Goal: Navigation & Orientation: Understand site structure

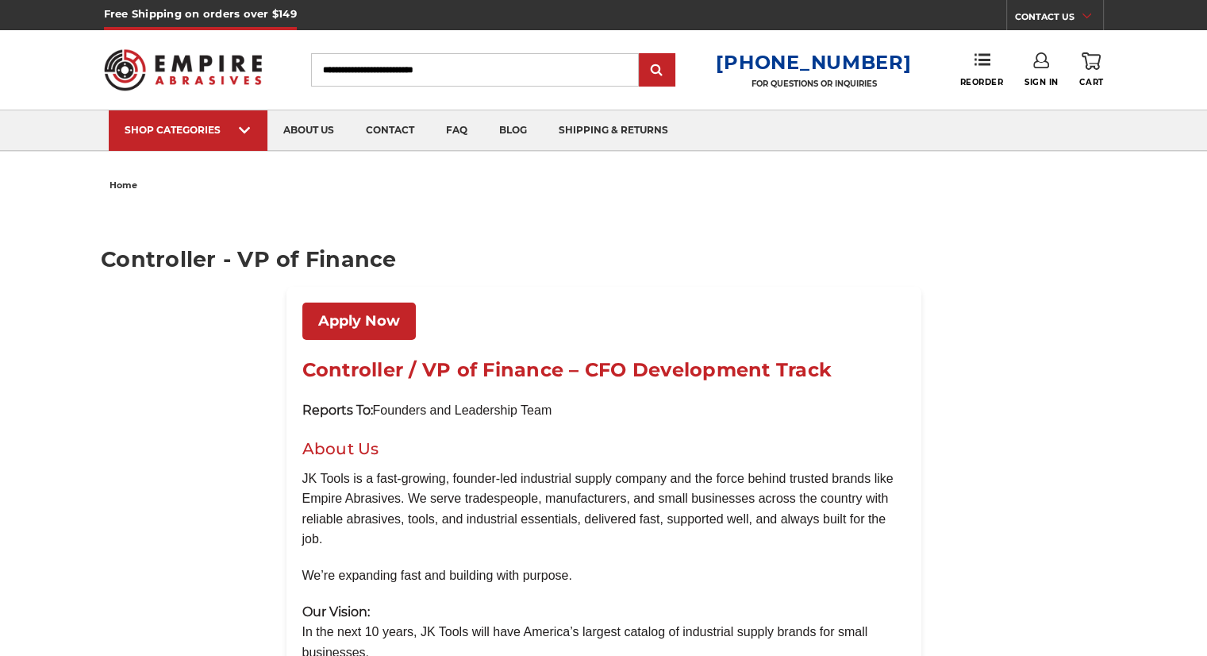
click at [210, 79] on img at bounding box center [183, 70] width 159 height 62
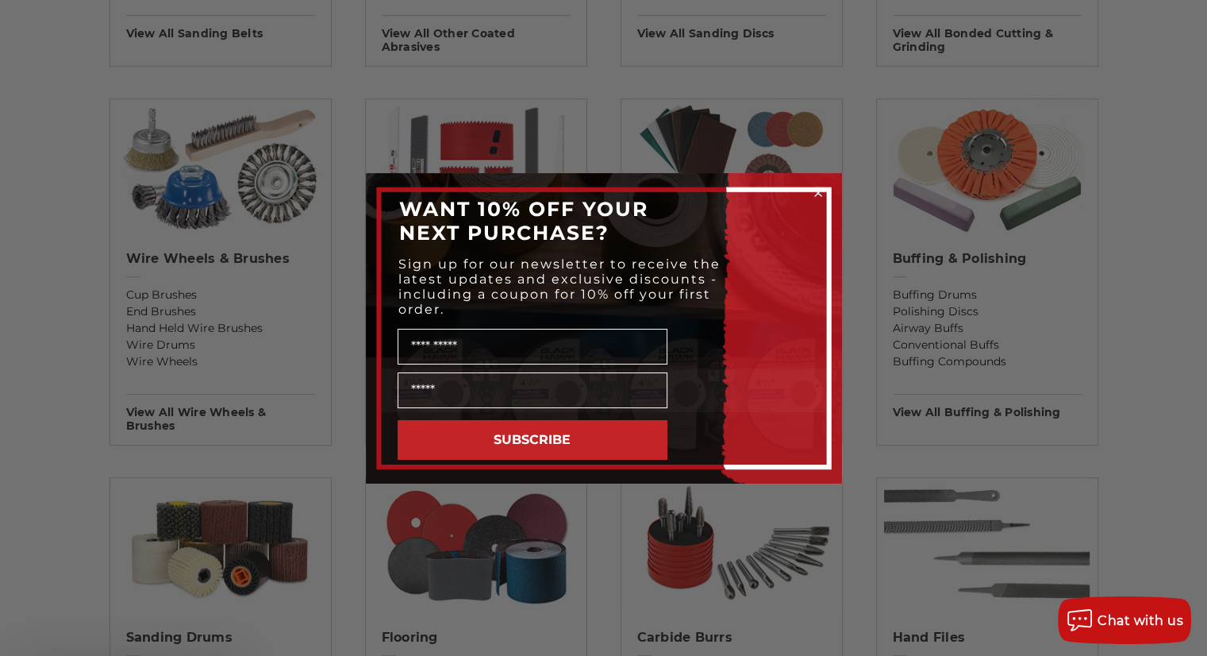
scroll to position [889, 0]
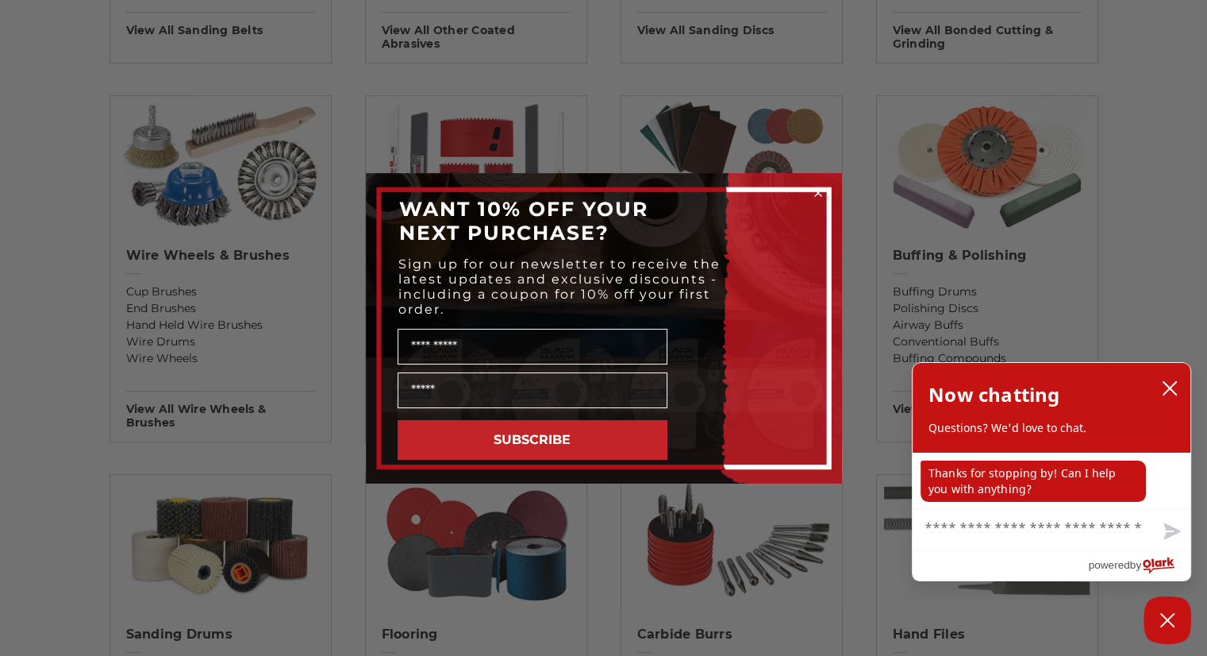
click at [818, 188] on circle "Close dialog" at bounding box center [817, 192] width 15 height 15
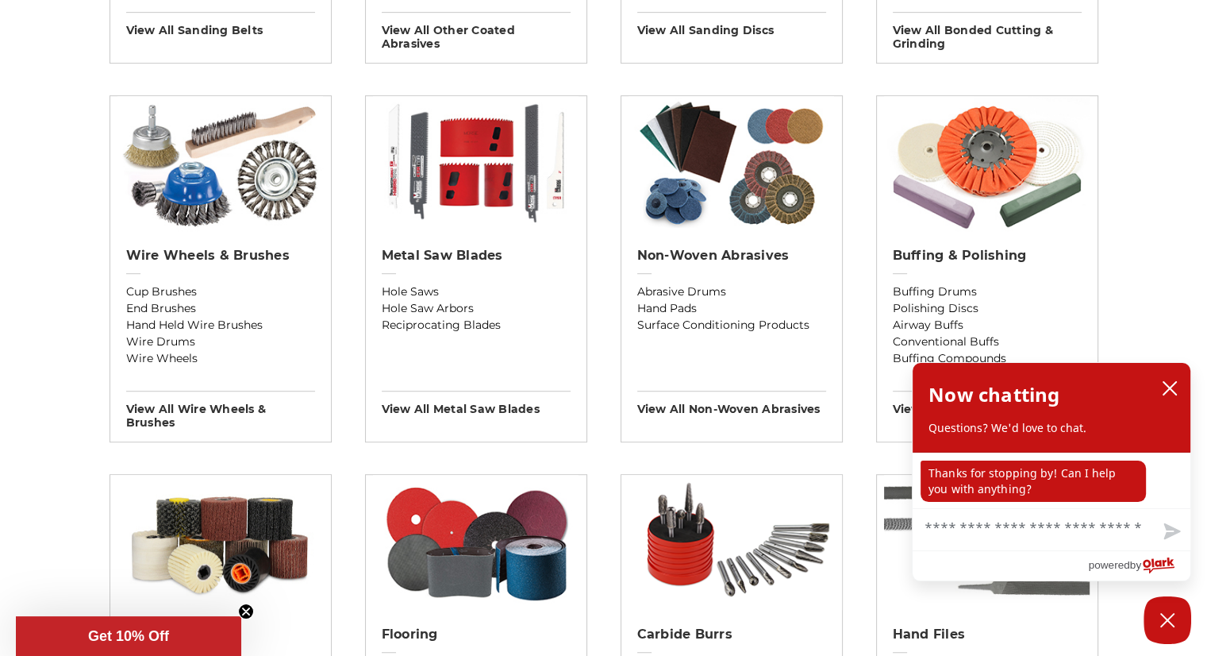
click at [65, 425] on div "Previous sanding belts other coated abrasives sanding discs bonded cutting & gr…" at bounding box center [604, 380] width 1122 height 1656
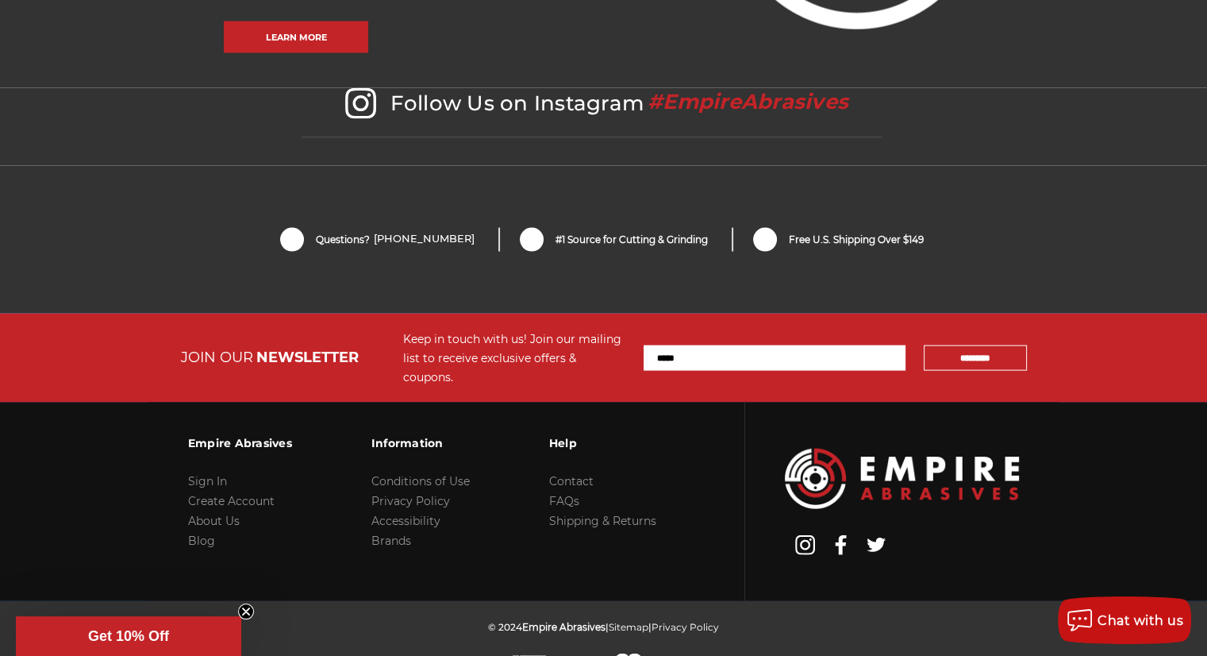
scroll to position [3409, 0]
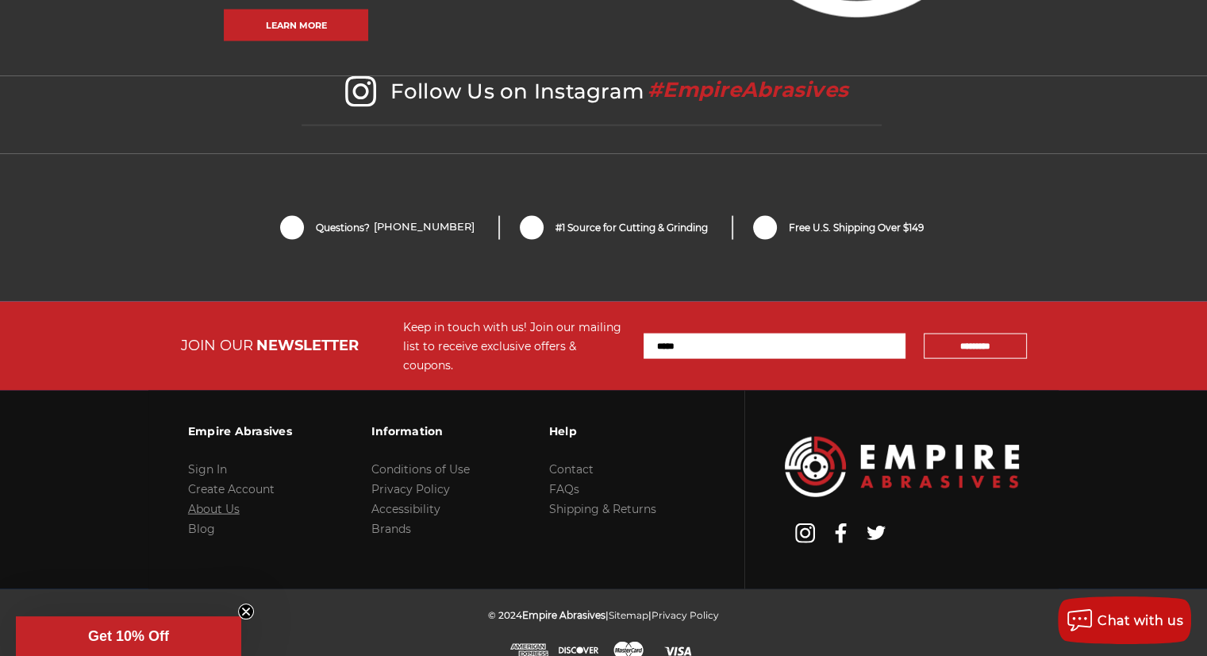
click at [211, 502] on link "About Us" at bounding box center [214, 509] width 52 height 14
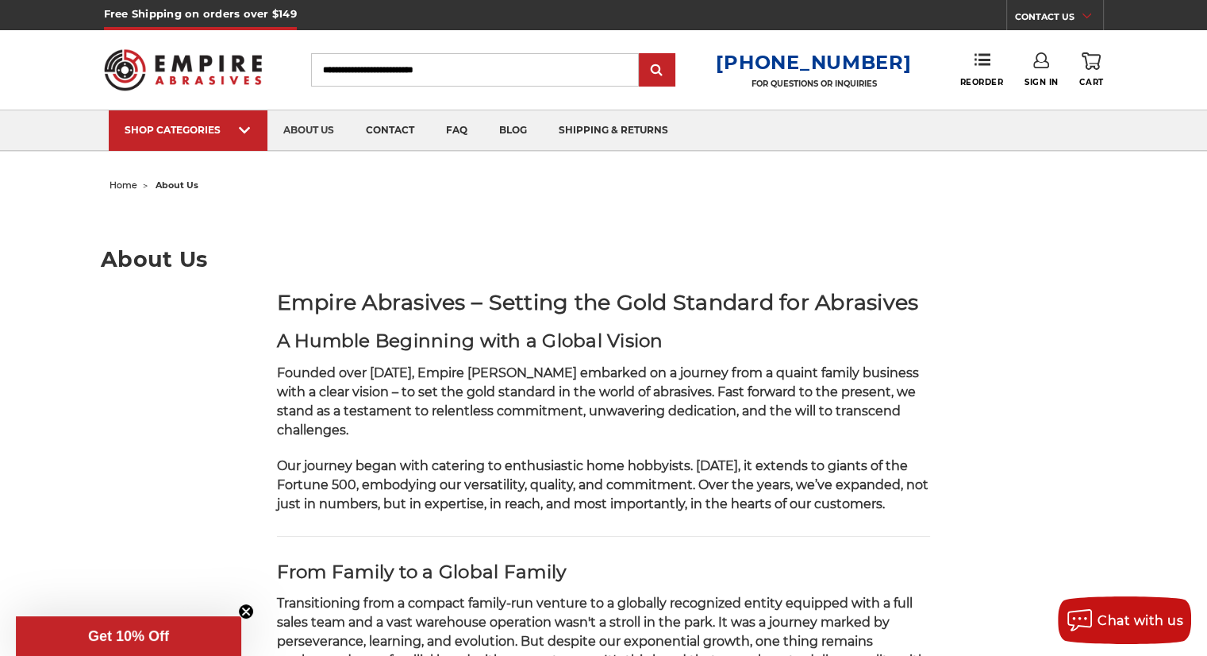
click at [325, 380] on p "Founded over 15 years ago, Empire Abrasives embarked on a journey from a quaint…" at bounding box center [604, 402] width 654 height 76
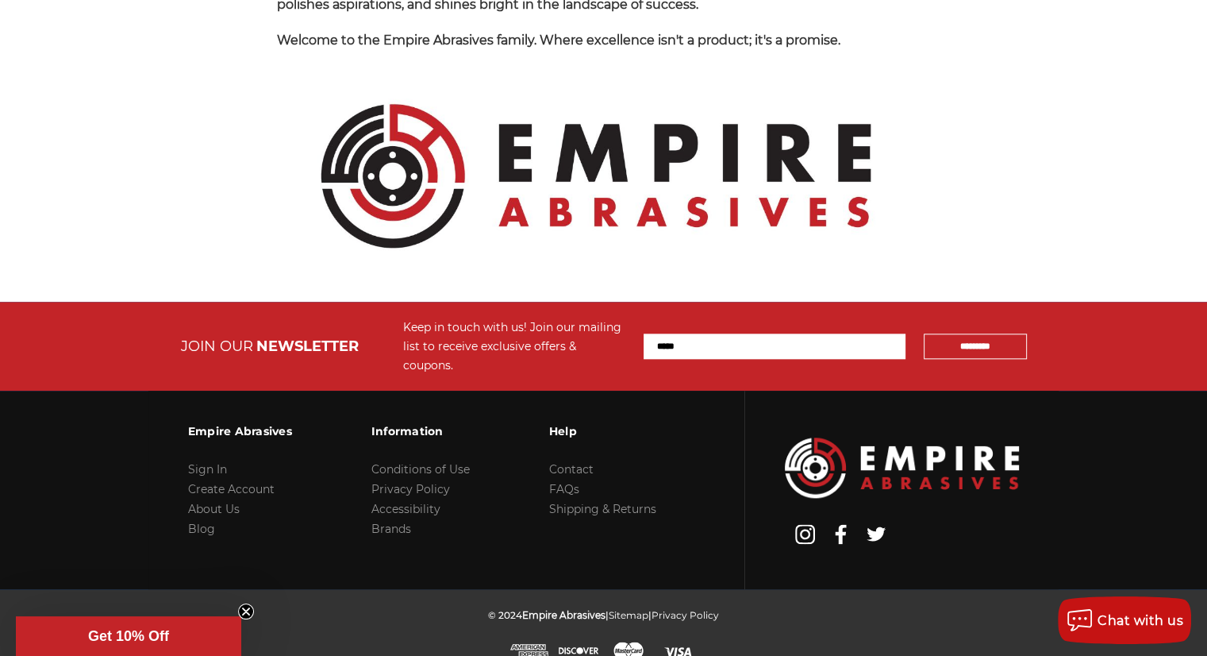
scroll to position [1745, 0]
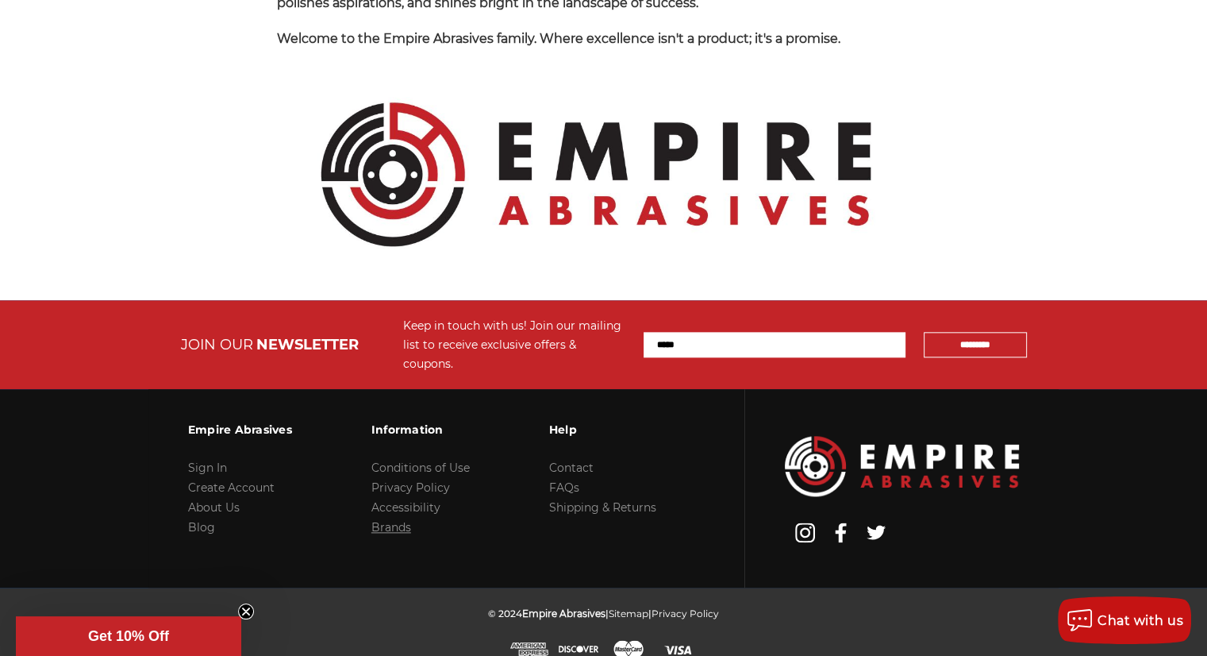
click at [394, 520] on link "Brands" at bounding box center [391, 527] width 40 height 14
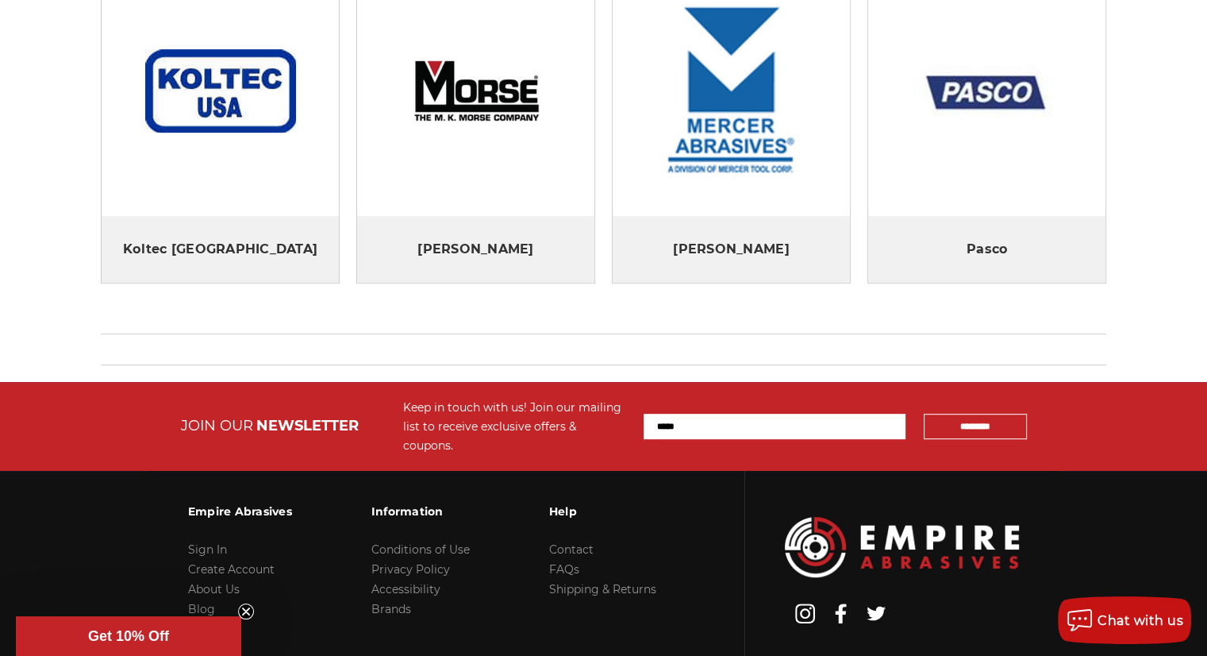
scroll to position [729, 0]
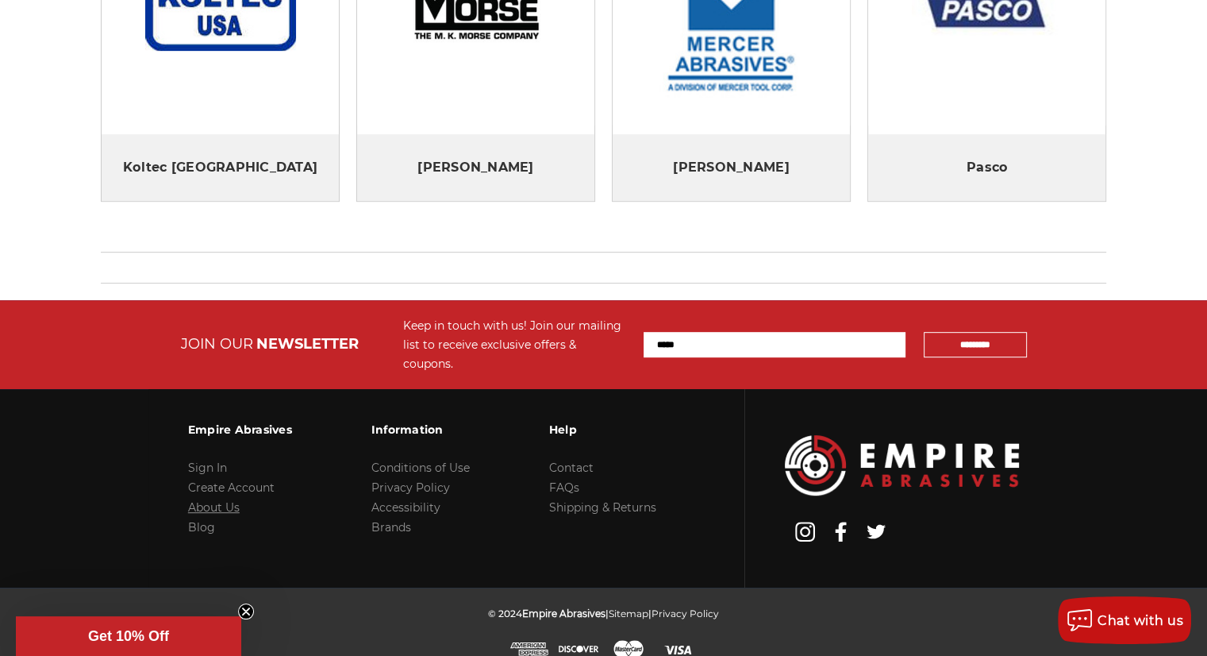
click at [192, 500] on link "About Us" at bounding box center [214, 507] width 52 height 14
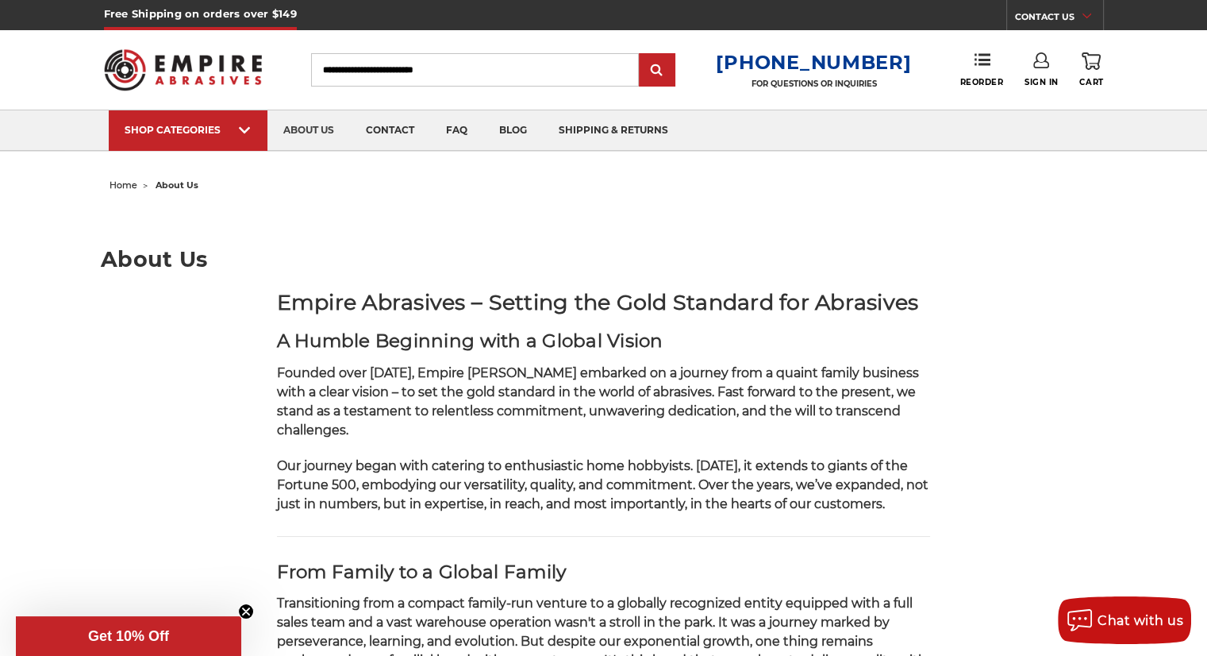
click at [376, 379] on span "Founded over [DATE], Empire [PERSON_NAME] embarked on a journey from a quaint f…" at bounding box center [598, 401] width 642 height 72
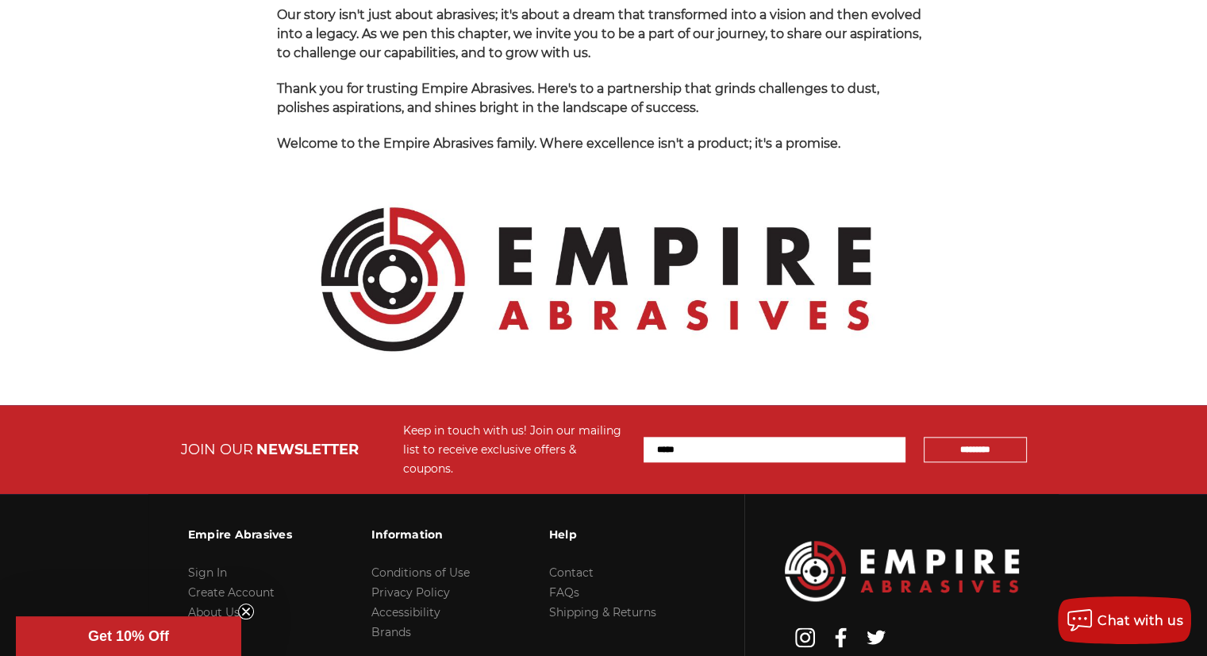
scroll to position [1651, 0]
